Goal: Task Accomplishment & Management: Manage account settings

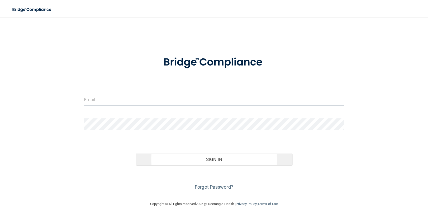
type input "[EMAIL_ADDRESS][DOMAIN_NAME]"
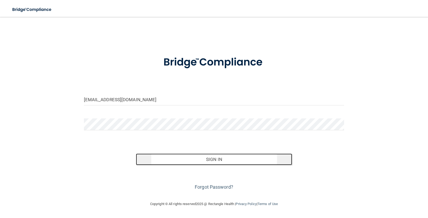
click at [186, 162] on button "Sign In" at bounding box center [214, 159] width 156 height 12
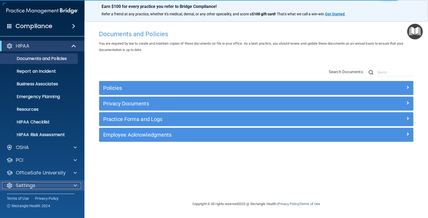
click at [72, 186] on div at bounding box center [74, 185] width 13 height 6
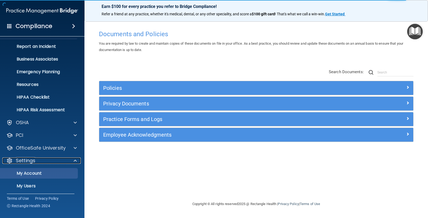
scroll to position [52, 0]
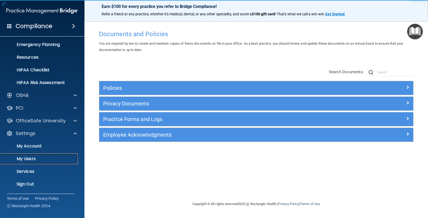
click at [37, 156] on p "My Users" at bounding box center [39, 158] width 72 height 5
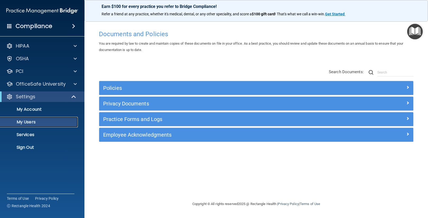
select select "20"
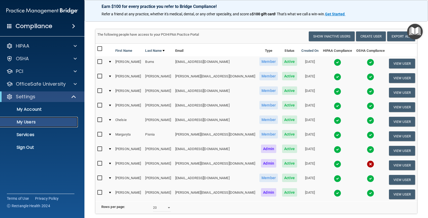
scroll to position [25, 0]
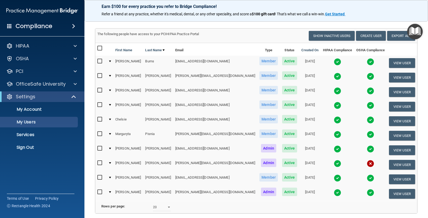
click at [111, 104] on div at bounding box center [110, 105] width 2 height 2
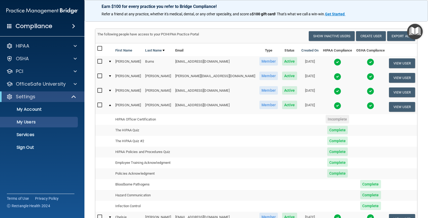
scroll to position [0, 0]
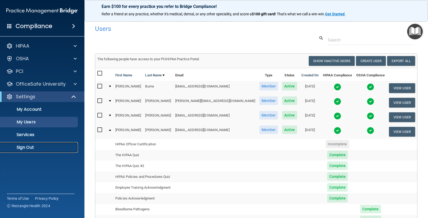
click at [31, 145] on p "Sign Out" at bounding box center [39, 147] width 72 height 5
